Goal: Information Seeking & Learning: Learn about a topic

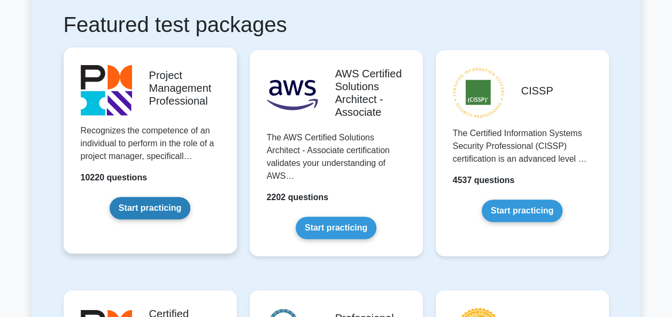
click at [159, 211] on link "Start practicing" at bounding box center [150, 208] width 81 height 22
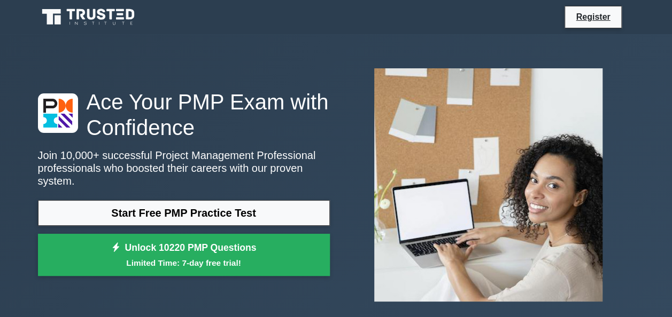
click at [138, 19] on icon at bounding box center [89, 17] width 103 height 20
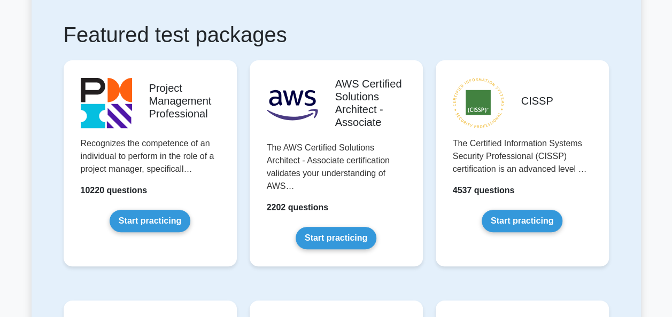
scroll to position [193, 0]
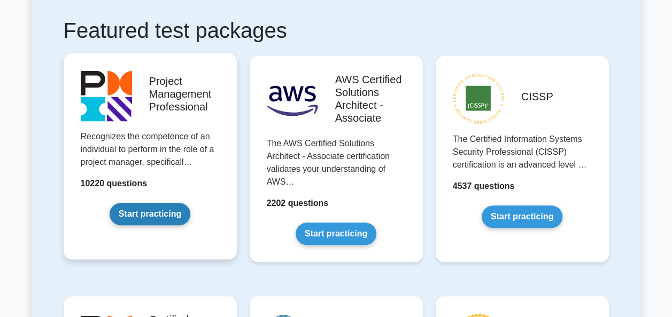
click at [151, 207] on link "Start practicing" at bounding box center [150, 214] width 81 height 22
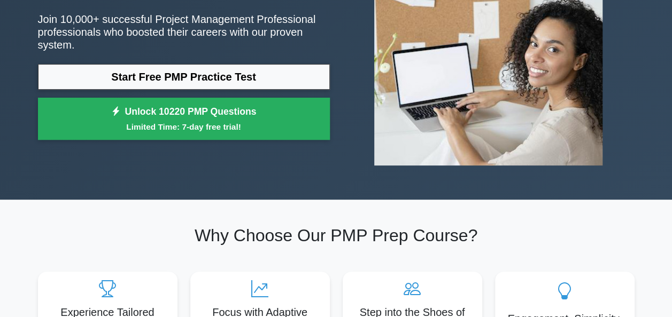
scroll to position [136, 0]
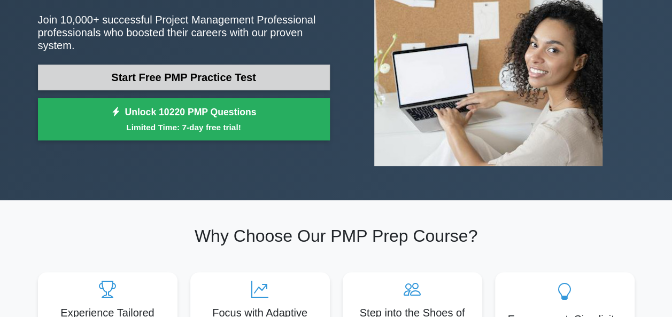
click at [165, 68] on link "Start Free PMP Practice Test" at bounding box center [184, 78] width 292 height 26
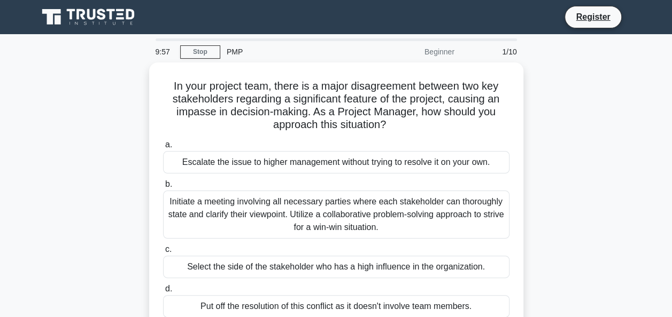
click at [80, 21] on icon at bounding box center [89, 17] width 103 height 20
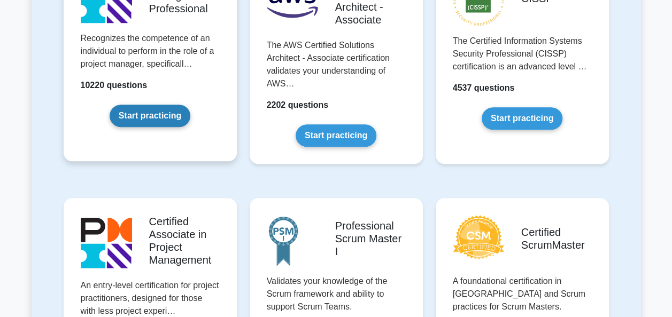
scroll to position [283, 0]
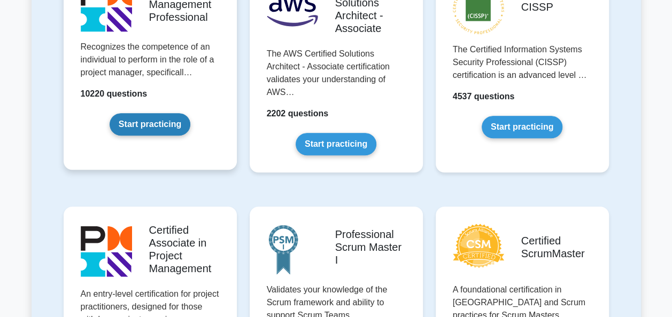
click at [155, 125] on link "Start practicing" at bounding box center [150, 124] width 81 height 22
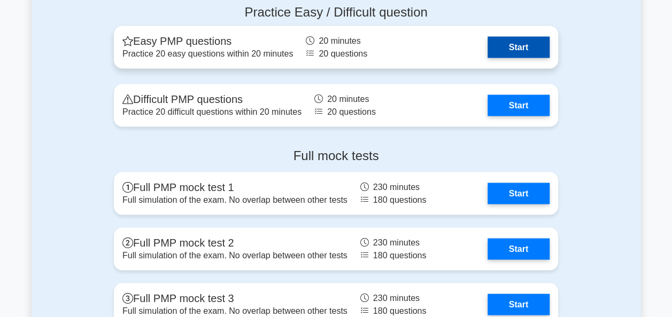
scroll to position [2988, 0]
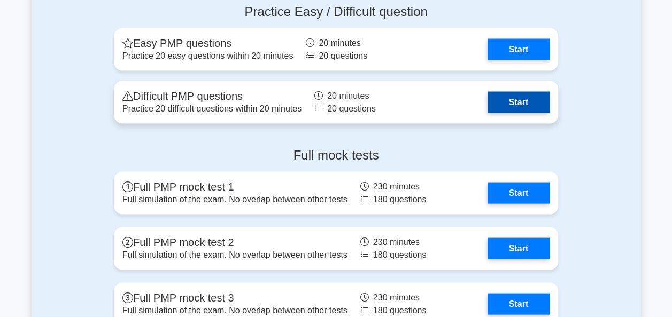
click at [535, 97] on link "Start" at bounding box center [518, 101] width 62 height 21
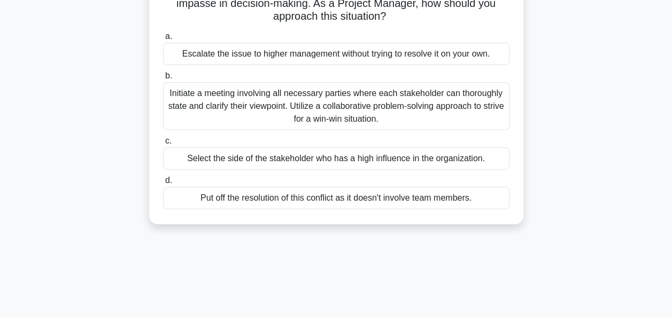
scroll to position [108, 0]
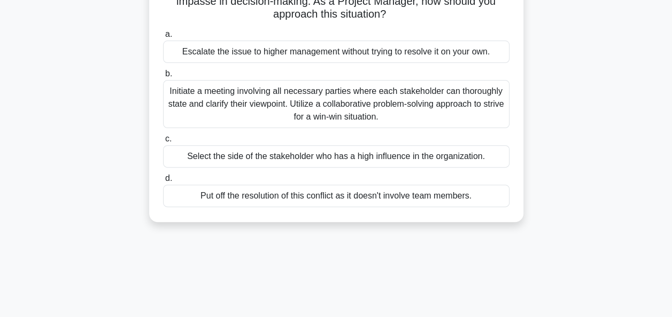
click at [408, 96] on div "Initiate a meeting involving all necessary parties where each stakeholder can t…" at bounding box center [336, 104] width 346 height 48
click at [163, 77] on input "b. Initiate a meeting involving all necessary parties where each stakeholder ca…" at bounding box center [163, 74] width 0 height 7
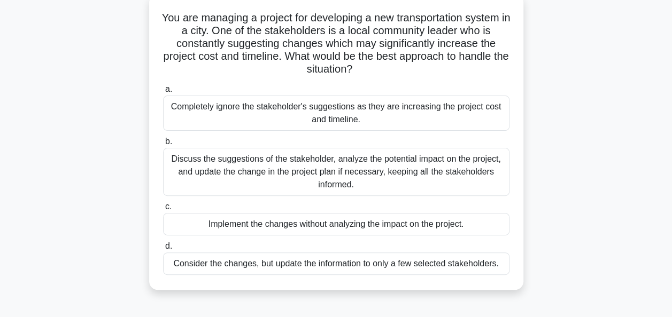
scroll to position [76, 0]
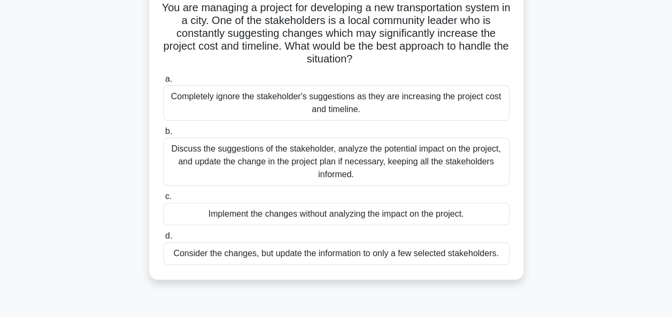
click at [171, 156] on div "Discuss the suggestions of the stakeholder, analyze the potential impact on the…" at bounding box center [336, 162] width 346 height 48
click at [163, 135] on input "b. Discuss the suggestions of the stakeholder, analyze the potential impact on …" at bounding box center [163, 131] width 0 height 7
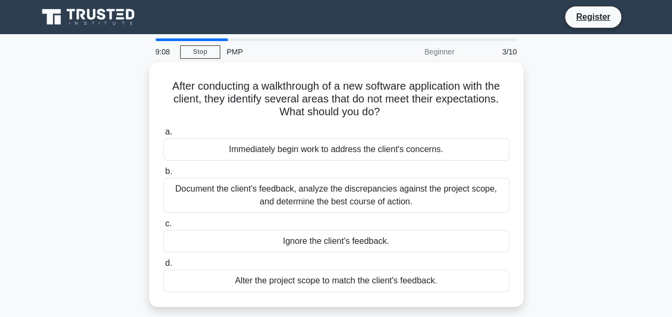
scroll to position [0, 0]
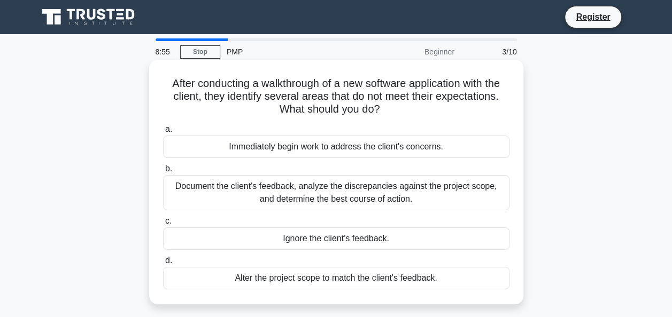
click at [187, 199] on div "Document the client's feedback, analyze the discrepancies against the project s…" at bounding box center [336, 192] width 346 height 35
click at [163, 173] on input "b. Document the client's feedback, analyze the discrepancies against the projec…" at bounding box center [163, 169] width 0 height 7
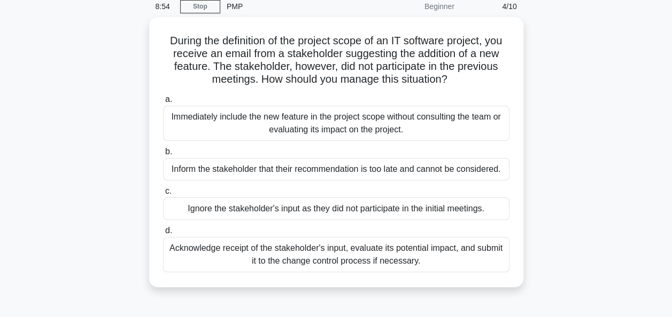
scroll to position [45, 0]
click at [112, 201] on div "During the definition of the project scope of an IT software project, you recei…" at bounding box center [336, 159] width 609 height 283
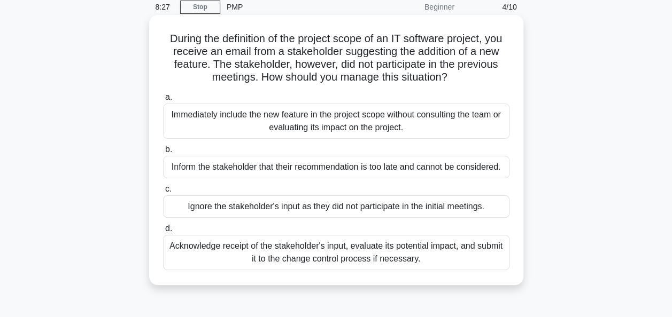
click at [271, 247] on div "Acknowledge receipt of the stakeholder's input, evaluate its potential impact, …" at bounding box center [336, 252] width 346 height 35
click at [163, 232] on input "d. Acknowledge receipt of the stakeholder's input, evaluate its potential impac…" at bounding box center [163, 228] width 0 height 7
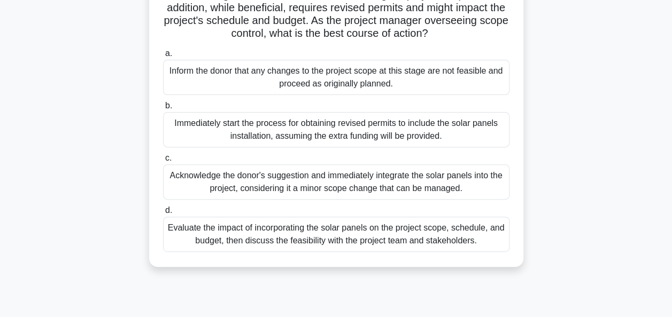
scroll to position [139, 0]
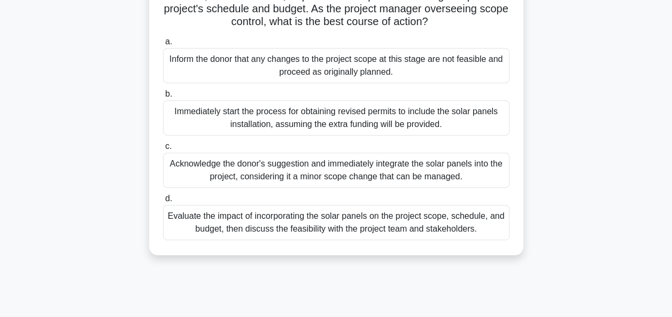
click at [302, 234] on div "Evaluate the impact of incorporating the solar panels on the project scope, sch…" at bounding box center [336, 222] width 346 height 35
click at [163, 202] on input "d. Evaluate the impact of incorporating the solar panels on the project scope, …" at bounding box center [163, 199] width 0 height 7
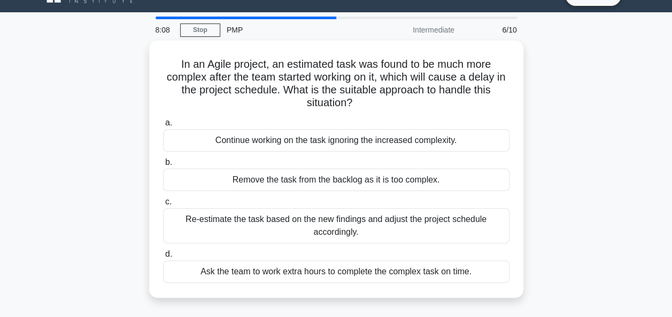
scroll to position [21, 0]
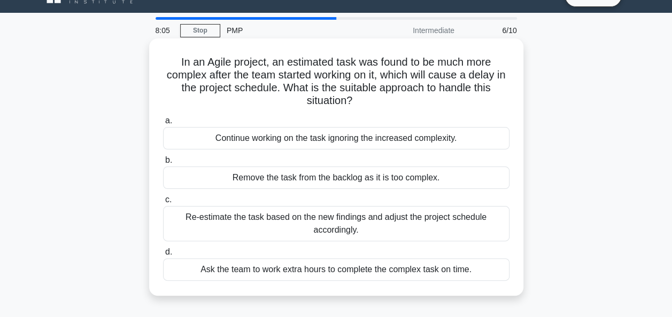
click at [217, 222] on div "Re-estimate the task based on the new findings and adjust the project schedule …" at bounding box center [336, 223] width 346 height 35
click at [163, 204] on input "c. Re-estimate the task based on the new findings and adjust the project schedu…" at bounding box center [163, 200] width 0 height 7
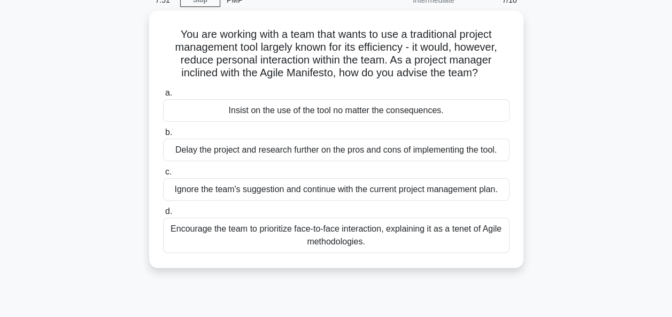
scroll to position [51, 0]
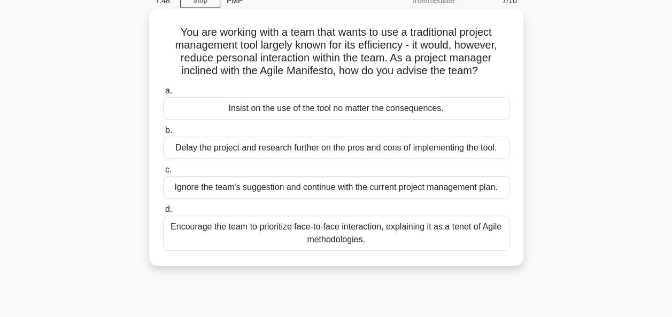
click at [379, 237] on div "Encourage the team to prioritize face-to-face interaction, explaining it as a t…" at bounding box center [336, 233] width 346 height 35
click at [163, 213] on input "d. Encourage the team to prioritize face-to-face interaction, explaining it as …" at bounding box center [163, 209] width 0 height 7
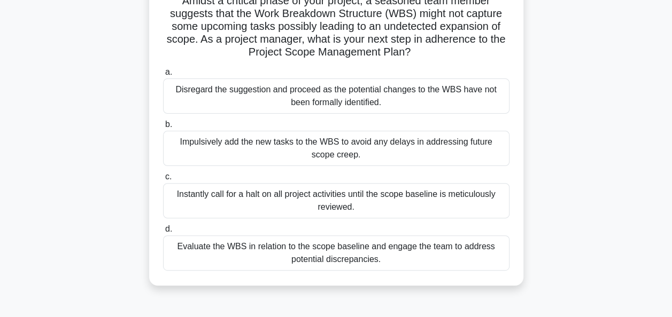
scroll to position [87, 0]
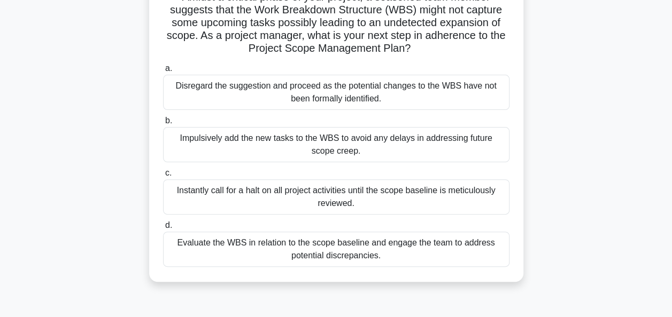
click at [324, 259] on div "Evaluate the WBS in relation to the scope baseline and engage the team to addre…" at bounding box center [336, 249] width 346 height 35
click at [163, 229] on input "d. Evaluate the WBS in relation to the scope baseline and engage the team to ad…" at bounding box center [163, 225] width 0 height 7
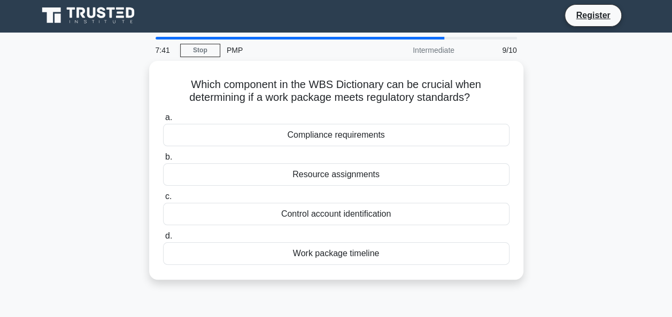
scroll to position [0, 0]
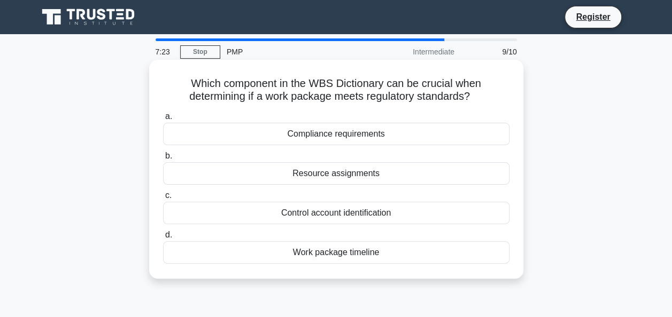
click at [363, 259] on div "Work package timeline" at bounding box center [336, 252] width 346 height 22
click at [163, 239] on input "d. Work package timeline" at bounding box center [163, 235] width 0 height 7
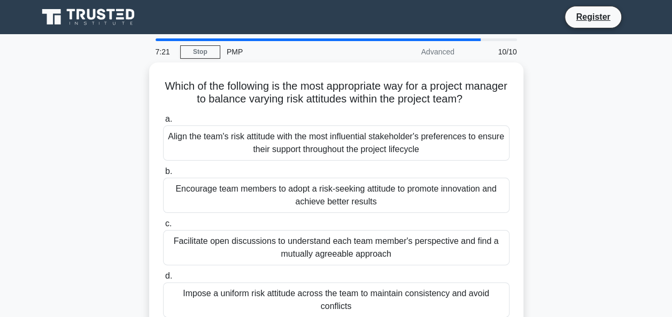
click at [108, 154] on div "Which of the following is the most appropriate way for a project manager to bal…" at bounding box center [336, 204] width 609 height 283
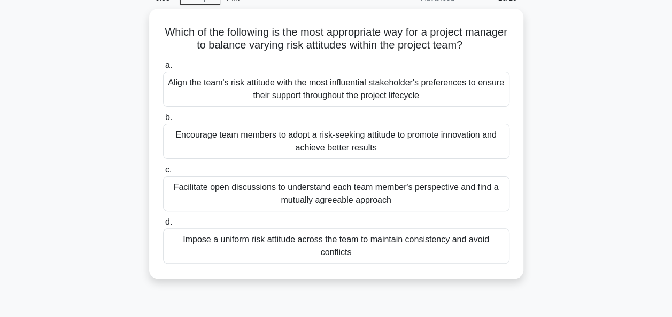
scroll to position [24, 0]
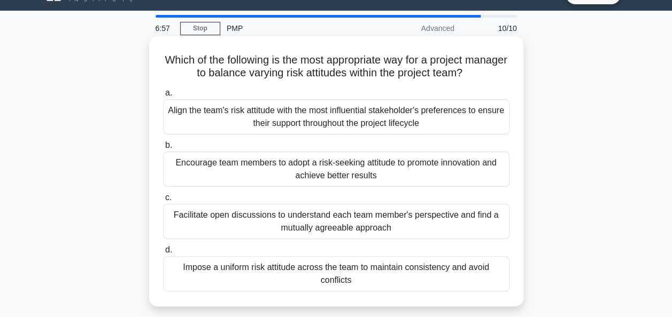
click at [206, 163] on div "Encourage team members to adopt a risk-seeking attitude to promote innovation a…" at bounding box center [336, 169] width 346 height 35
click at [163, 149] on input "b. Encourage team members to adopt a risk-seeking attitude to promote innovatio…" at bounding box center [163, 145] width 0 height 7
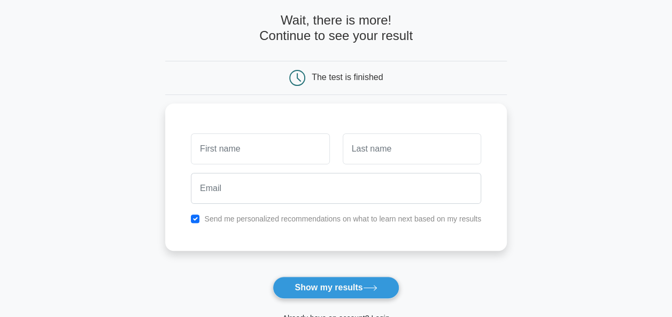
scroll to position [48, 0]
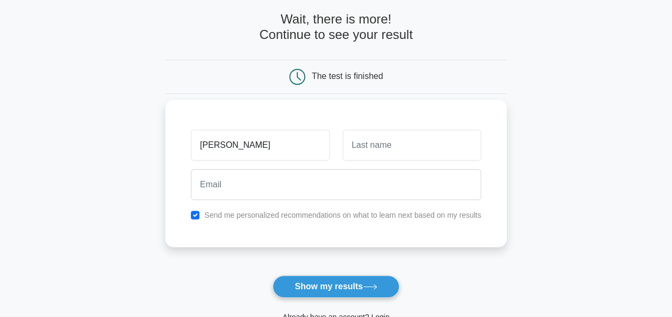
type input "[PERSON_NAME]"
click at [387, 142] on input "text" at bounding box center [411, 145] width 138 height 31
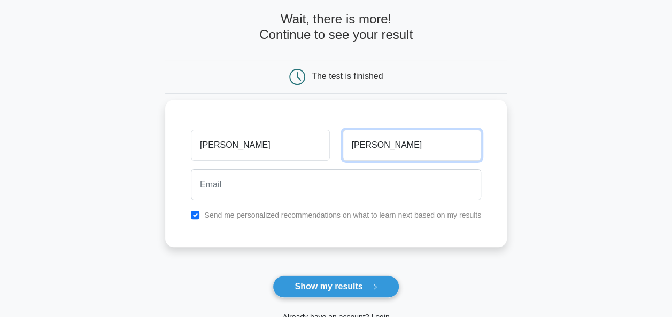
type input "[PERSON_NAME]"
click at [264, 203] on div at bounding box center [335, 185] width 303 height 40
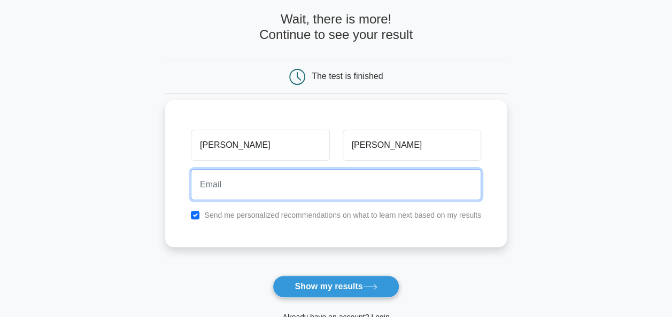
click at [280, 182] on input "email" at bounding box center [336, 184] width 290 height 31
type input "badawy.ahmedd88@gmail.com"
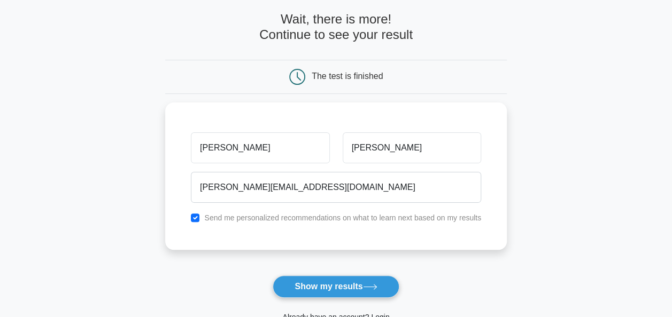
click at [319, 271] on form "Wait, there is more! Continue to see your result The test is finished Ahmed bad…" at bounding box center [335, 178] width 341 height 333
click at [324, 285] on button "Show my results" at bounding box center [335, 287] width 126 height 22
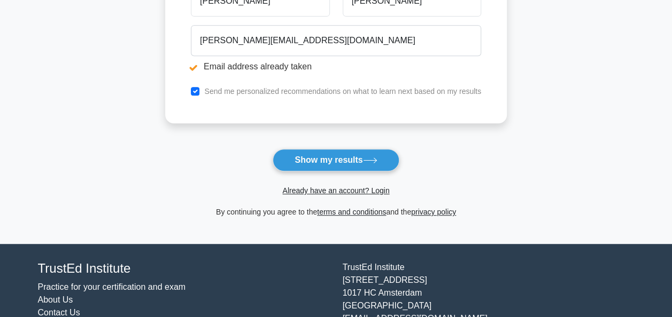
scroll to position [240, 0]
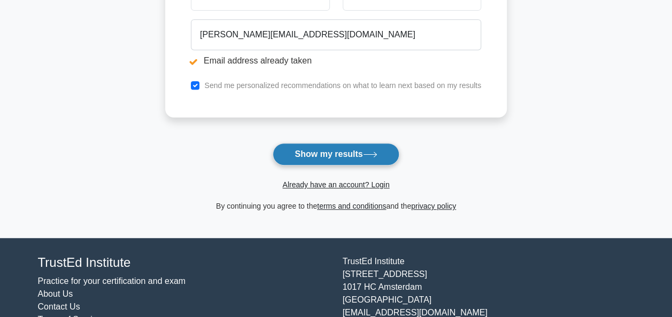
click at [309, 155] on button "Show my results" at bounding box center [335, 154] width 126 height 22
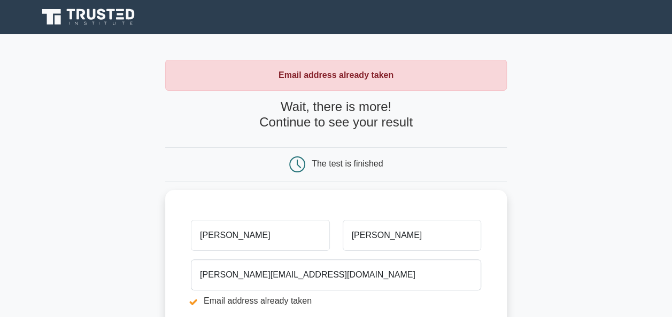
scroll to position [189, 0]
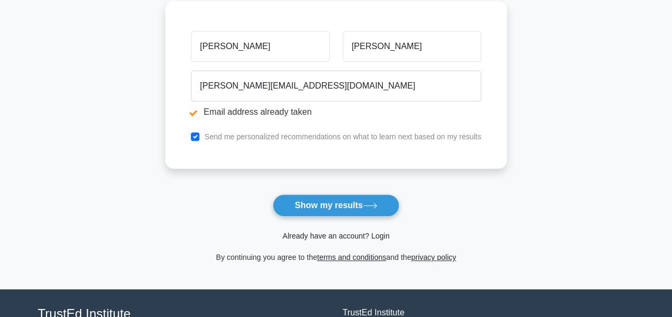
click at [327, 236] on link "Already have an account? Login" at bounding box center [335, 236] width 107 height 9
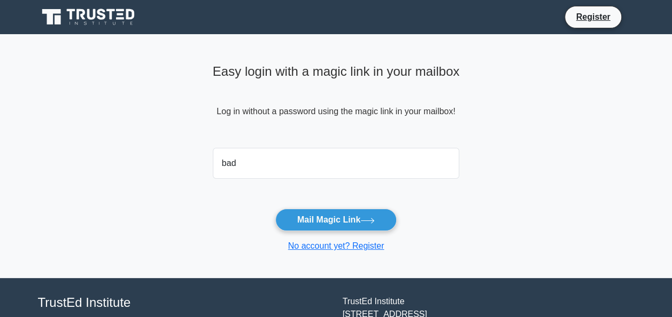
type input "[PERSON_NAME][EMAIL_ADDRESS][DOMAIN_NAME]"
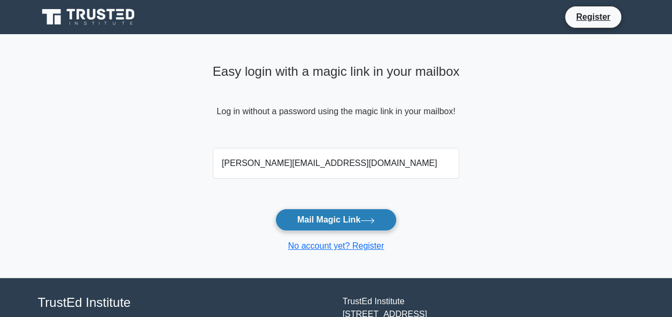
click at [365, 224] on button "Mail Magic Link" at bounding box center [335, 220] width 121 height 22
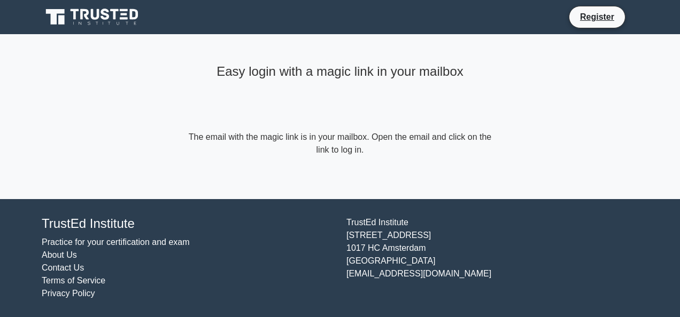
click at [80, 11] on icon at bounding box center [93, 17] width 103 height 20
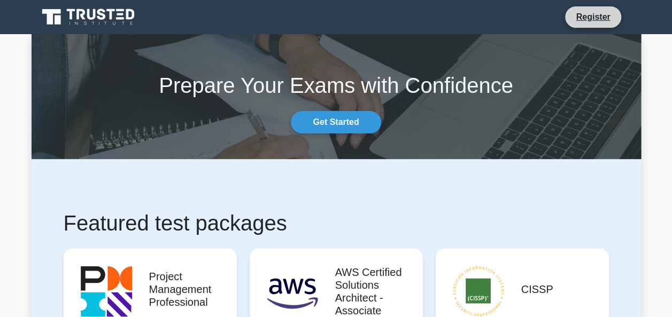
click at [596, 26] on li "Register" at bounding box center [592, 17] width 57 height 22
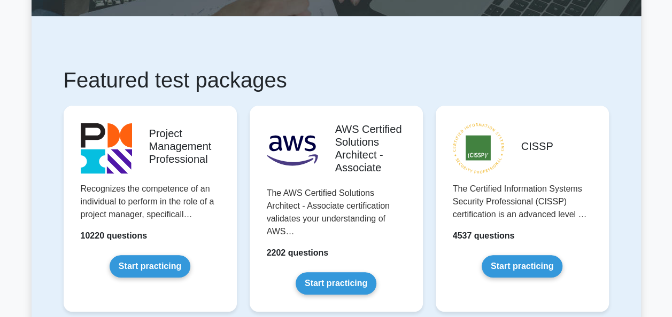
drag, startPoint x: 140, startPoint y: 259, endPoint x: 351, endPoint y: 49, distance: 297.7
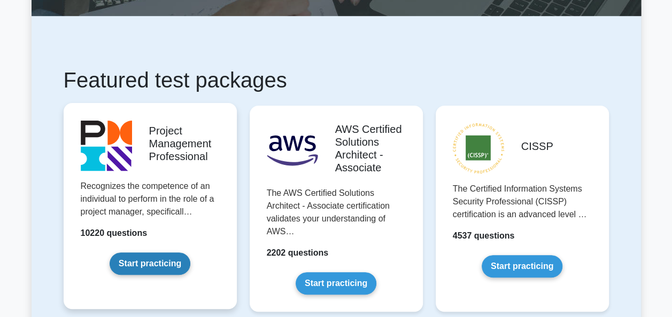
click at [144, 260] on link "Start practicing" at bounding box center [150, 264] width 81 height 22
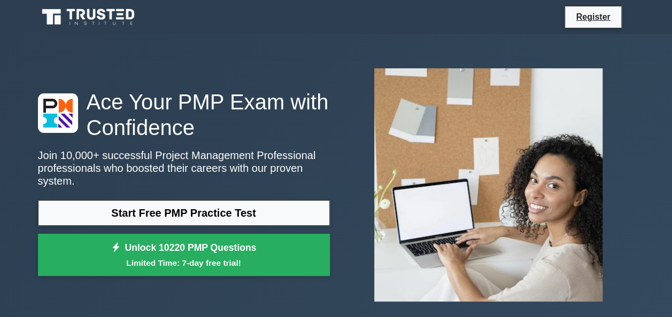
click at [603, 2] on nav "Register" at bounding box center [336, 17] width 672 height 34
click at [598, 7] on li "Register" at bounding box center [592, 17] width 57 height 22
click at [598, 14] on link "Register" at bounding box center [592, 16] width 47 height 13
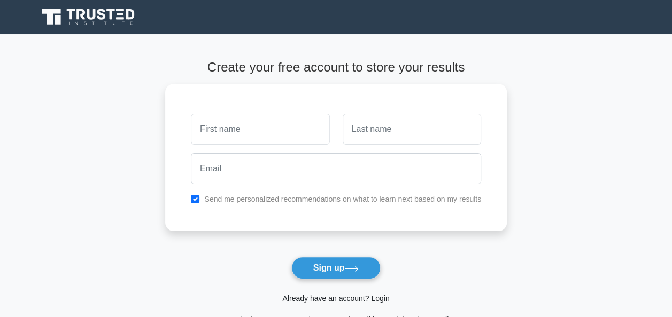
click at [315, 299] on link "Already have an account? Login" at bounding box center [335, 298] width 107 height 9
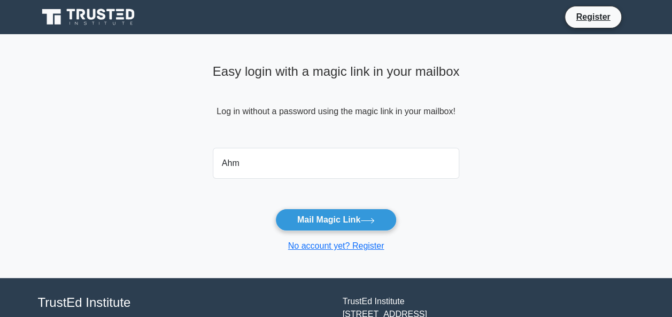
click at [275, 209] on button "Mail Magic Link" at bounding box center [335, 220] width 121 height 22
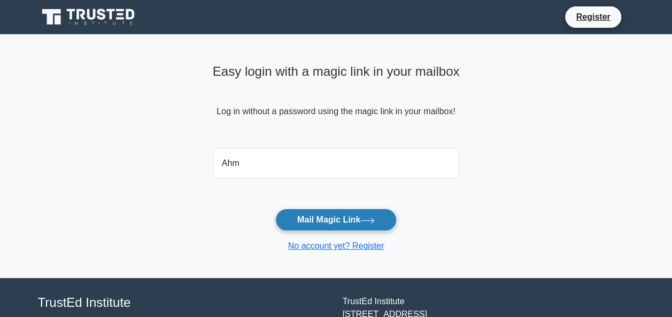
click at [341, 216] on button "Mail Magic Link" at bounding box center [335, 220] width 121 height 22
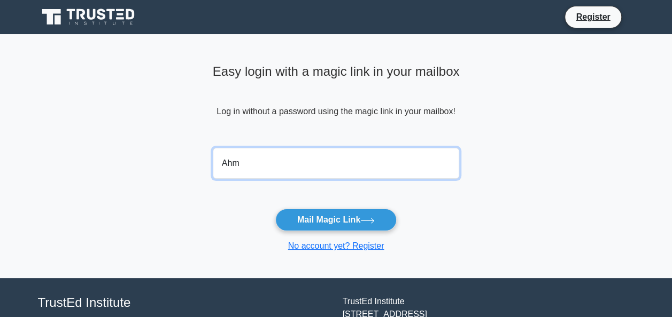
click at [298, 165] on input "Ahm" at bounding box center [336, 163] width 247 height 31
click at [275, 209] on button "Mail Magic Link" at bounding box center [335, 220] width 121 height 22
type input "Ahmed_ehab@efinance.com.eg"
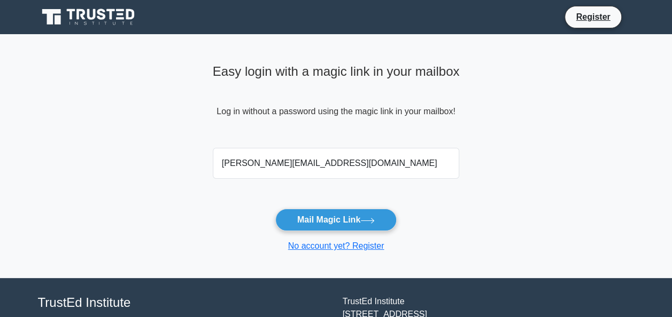
click at [506, 194] on main "Easy login with a magic link in your mailbox Log in without a password using th…" at bounding box center [336, 156] width 672 height 244
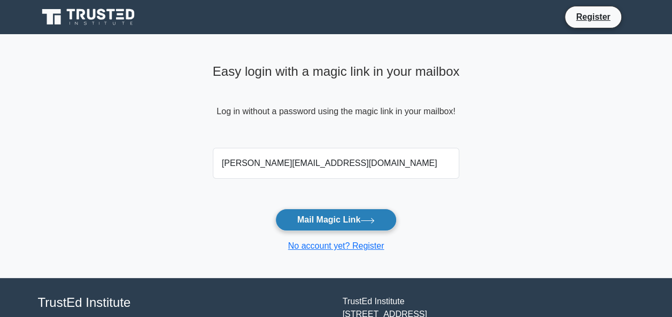
click at [343, 224] on button "Mail Magic Link" at bounding box center [335, 220] width 121 height 22
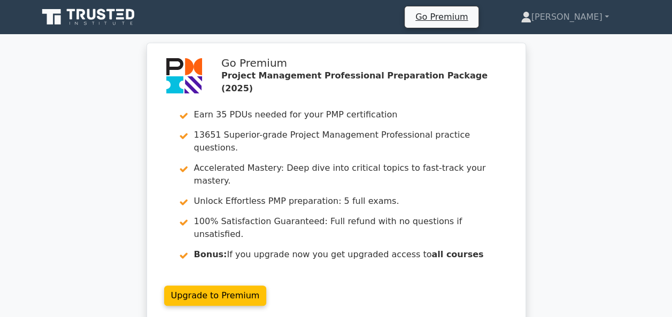
click at [106, 28] on link at bounding box center [89, 17] width 103 height 26
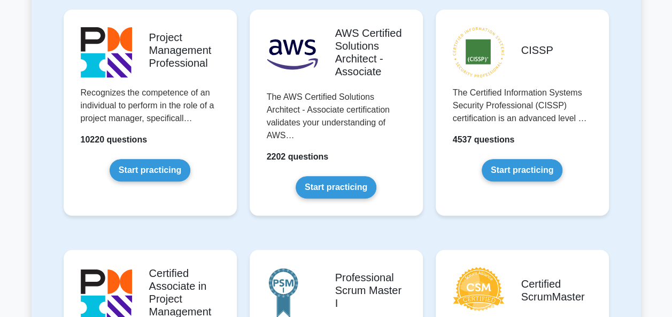
scroll to position [255, 0]
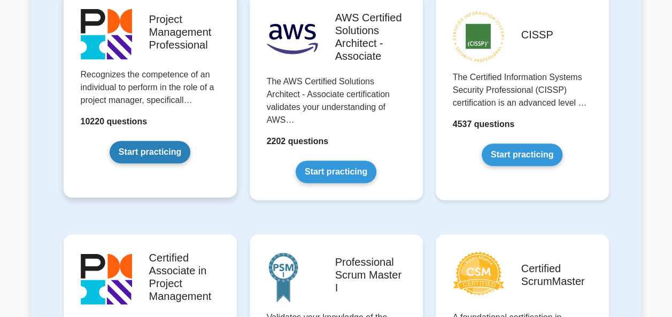
click at [165, 161] on link "Start practicing" at bounding box center [150, 152] width 81 height 22
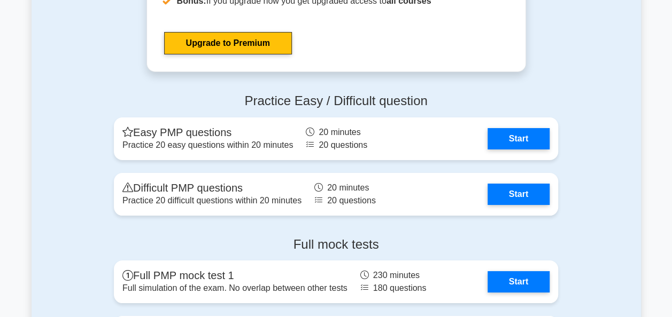
scroll to position [3952, 0]
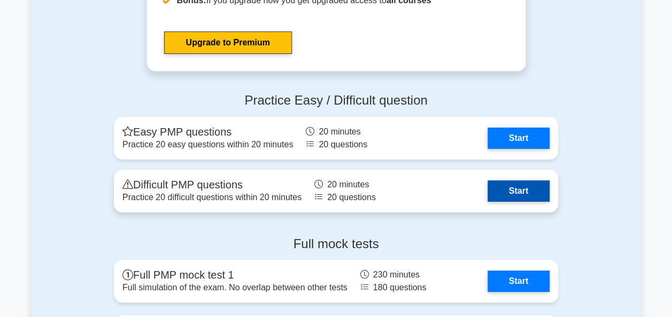
click at [506, 186] on link "Start" at bounding box center [518, 191] width 62 height 21
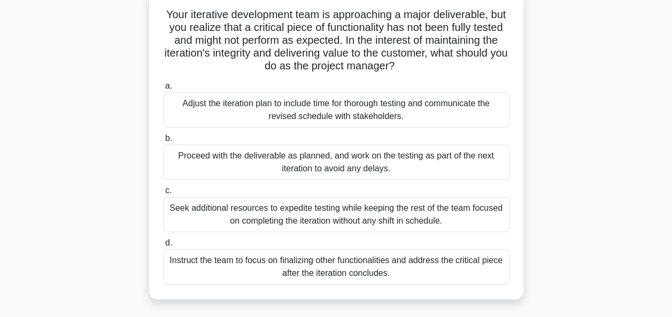
scroll to position [72, 0]
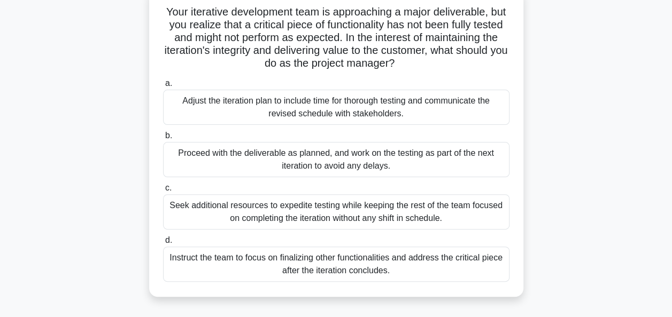
click at [289, 157] on div "Proceed with the deliverable as planned, and work on the testing as part of the…" at bounding box center [336, 159] width 346 height 35
click at [163, 139] on input "b. Proceed with the deliverable as planned, and work on the testing as part of …" at bounding box center [163, 135] width 0 height 7
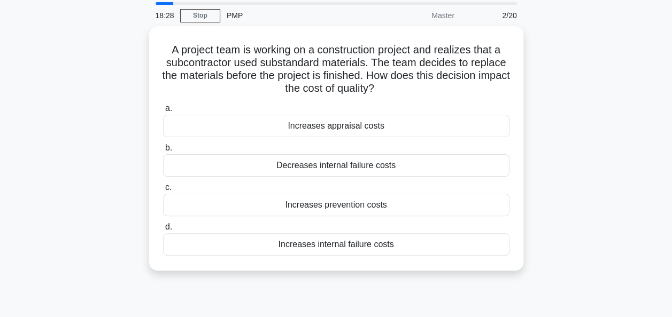
scroll to position [0, 0]
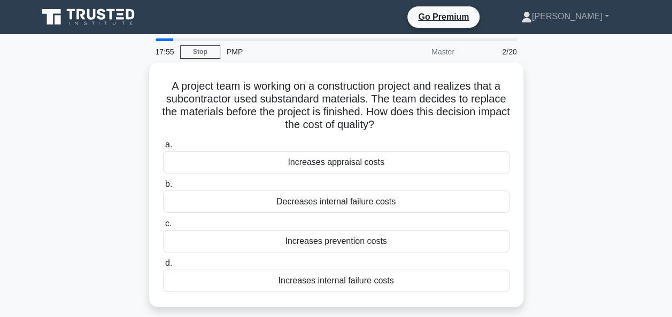
click at [92, 11] on icon at bounding box center [89, 17] width 103 height 20
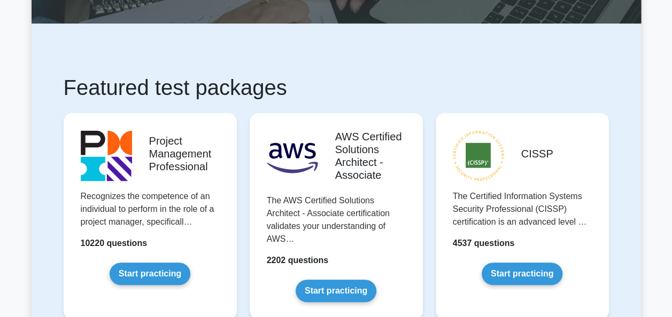
scroll to position [139, 0]
